Goal: Information Seeking & Learning: Find specific fact

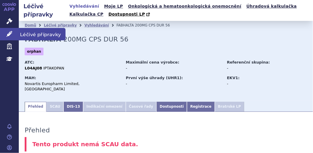
click at [9, 33] on icon at bounding box center [9, 34] width 6 height 6
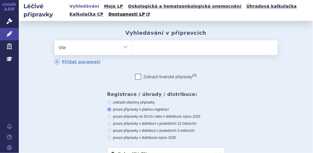
click at [143, 46] on ul at bounding box center [205, 46] width 145 height 12
click at [133, 46] on select at bounding box center [133, 47] width 0 height 15
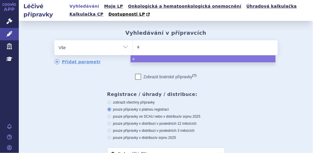
type input "as"
type input "aspa"
type input "aspav"
type input "aspave"
type input "aspavel"
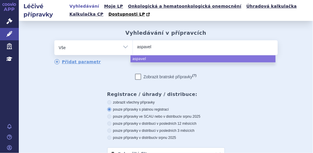
type input "aspaveli"
select select "aspaveli"
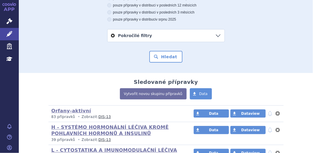
scroll to position [119, 0]
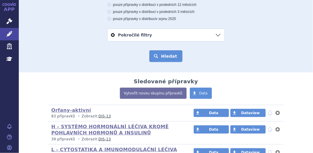
click at [161, 58] on button "Hledat" at bounding box center [165, 56] width 33 height 12
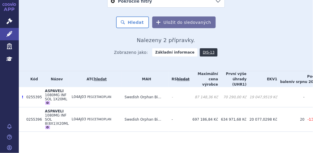
scroll to position [168, 0]
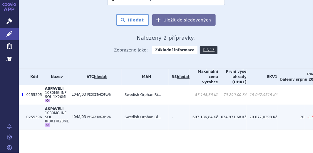
click at [56, 117] on span "1080MG INF SOL 8(8X1)X20ML" at bounding box center [57, 117] width 24 height 12
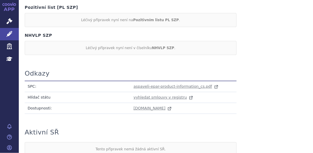
scroll to position [602, 0]
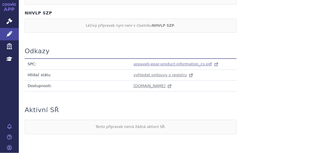
click at [165, 62] on span "aspaveli-epar-product-information_cs.pdf" at bounding box center [172, 64] width 78 height 4
